Goal: Information Seeking & Learning: Learn about a topic

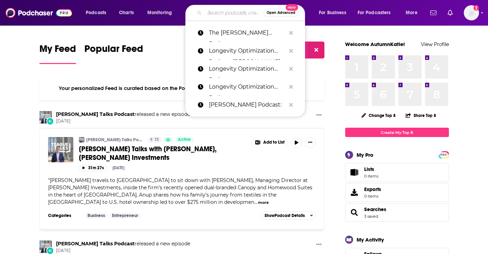
click at [217, 11] on input "Search podcasts, credits, & more..." at bounding box center [234, 12] width 59 height 11
paste input "The Frommer's Travel Show"
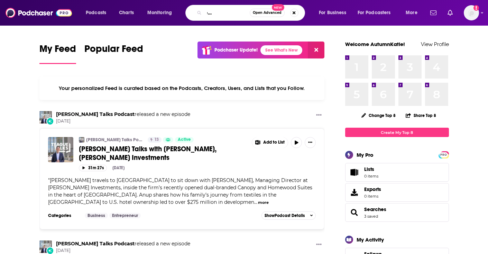
type input "The Frommer's Travel Show"
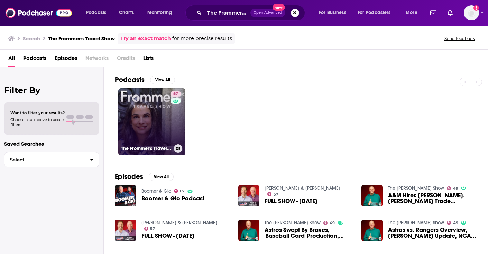
click at [147, 131] on link "57 The Frommer's Travel Show" at bounding box center [151, 121] width 67 height 67
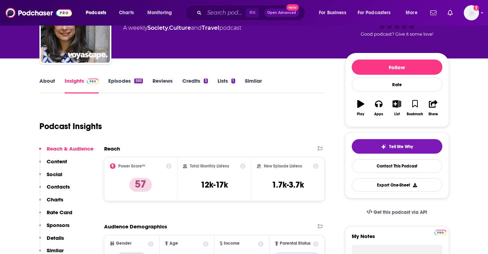
scroll to position [137, 0]
